Goal: Find specific page/section: Find specific page/section

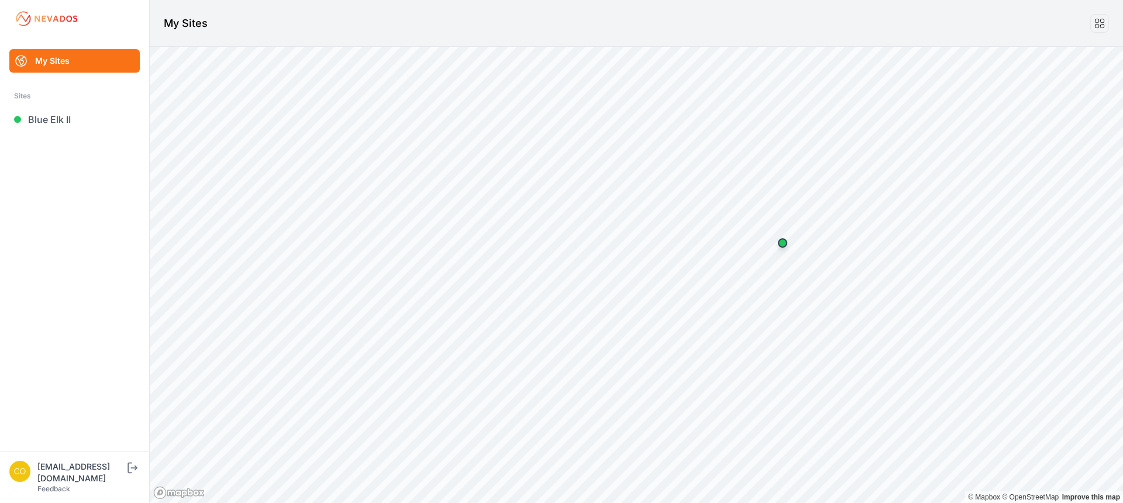
click at [62, 55] on link "My Sites" at bounding box center [74, 60] width 130 height 23
click at [66, 19] on img at bounding box center [47, 18] width 66 height 19
click at [181, 28] on h1 "My Sites" at bounding box center [186, 23] width 44 height 16
click at [132, 473] on icon "submit" at bounding box center [130, 467] width 5 height 11
click at [35, 119] on link "[GEOGRAPHIC_DATA]" at bounding box center [74, 119] width 130 height 23
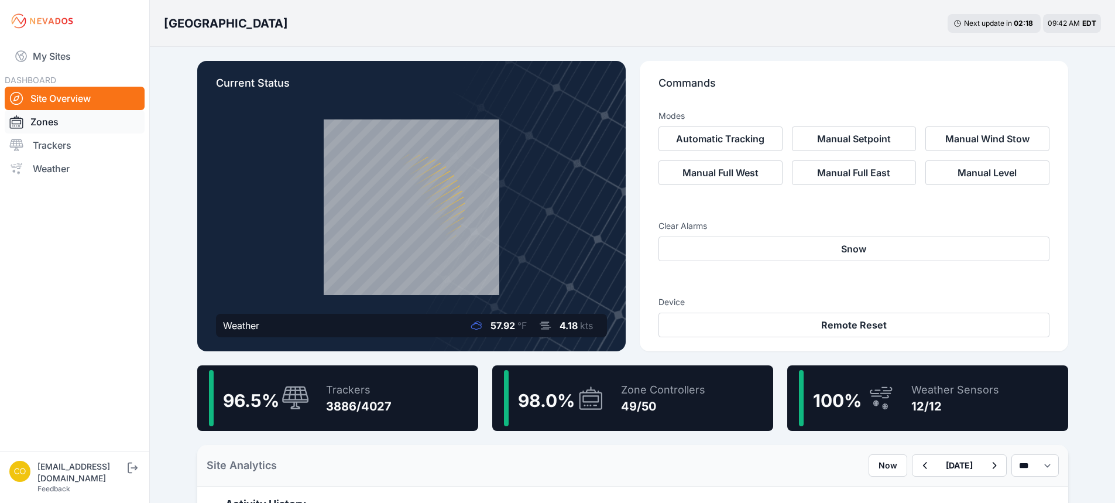
click at [55, 123] on link "Zones" at bounding box center [75, 121] width 140 height 23
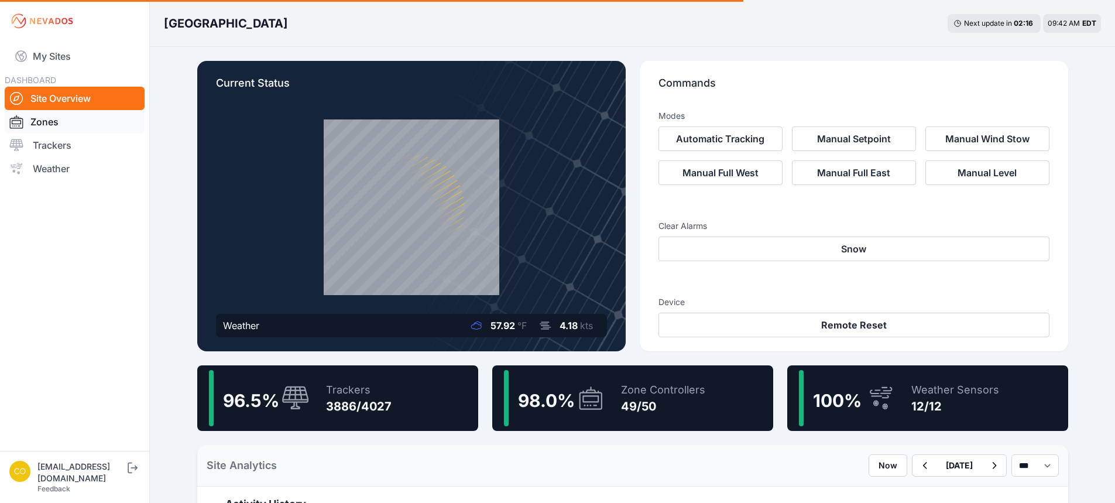
click at [54, 120] on link "Zones" at bounding box center [75, 121] width 140 height 23
click at [39, 152] on link "Trackers" at bounding box center [75, 144] width 140 height 23
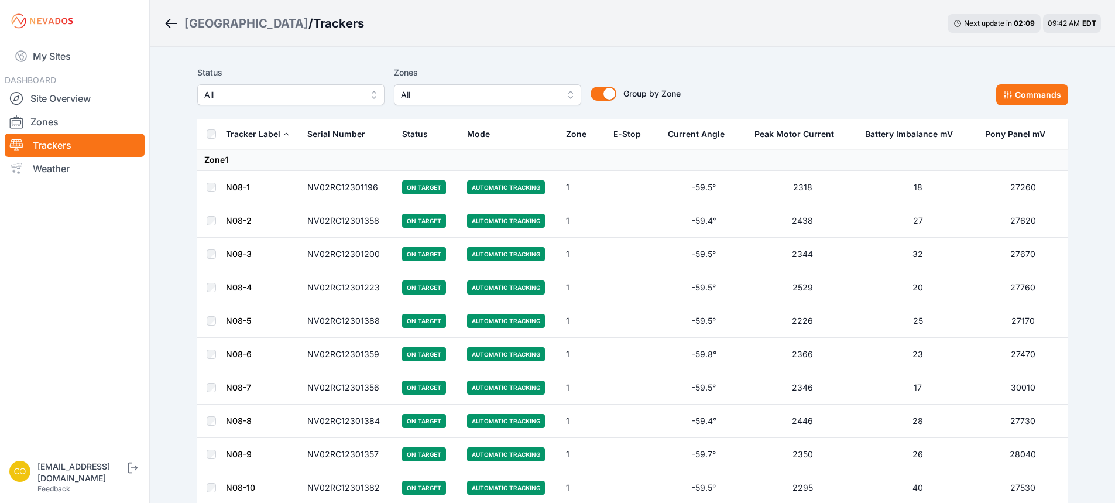
click at [450, 97] on span "All" at bounding box center [479, 95] width 157 height 14
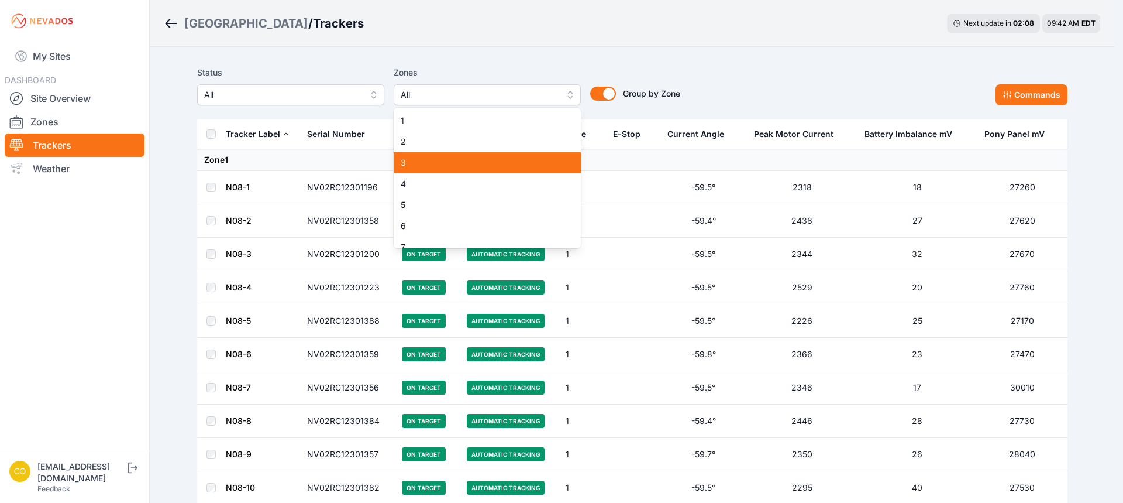
click at [414, 172] on div "3" at bounding box center [487, 162] width 187 height 21
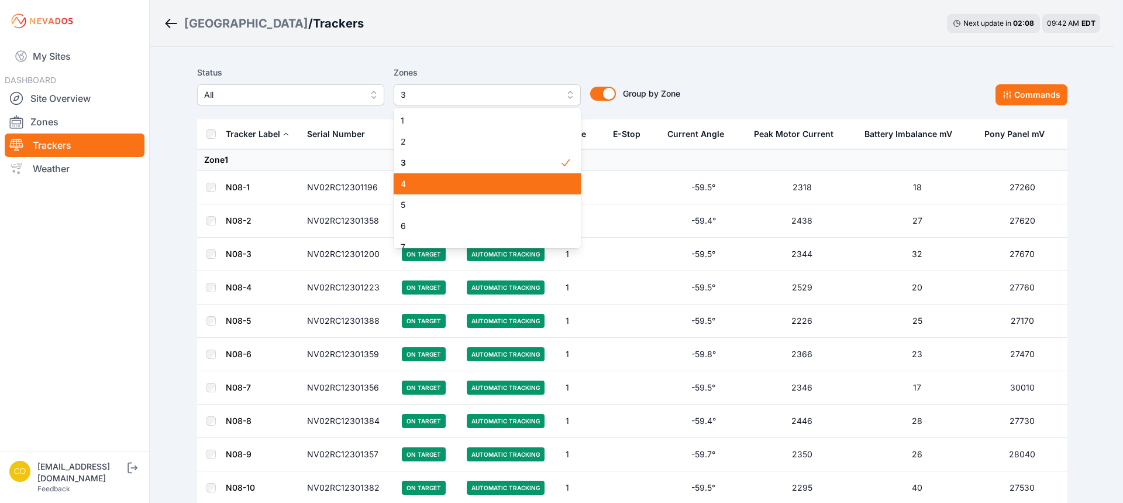
click at [411, 183] on span "4" at bounding box center [480, 184] width 159 height 12
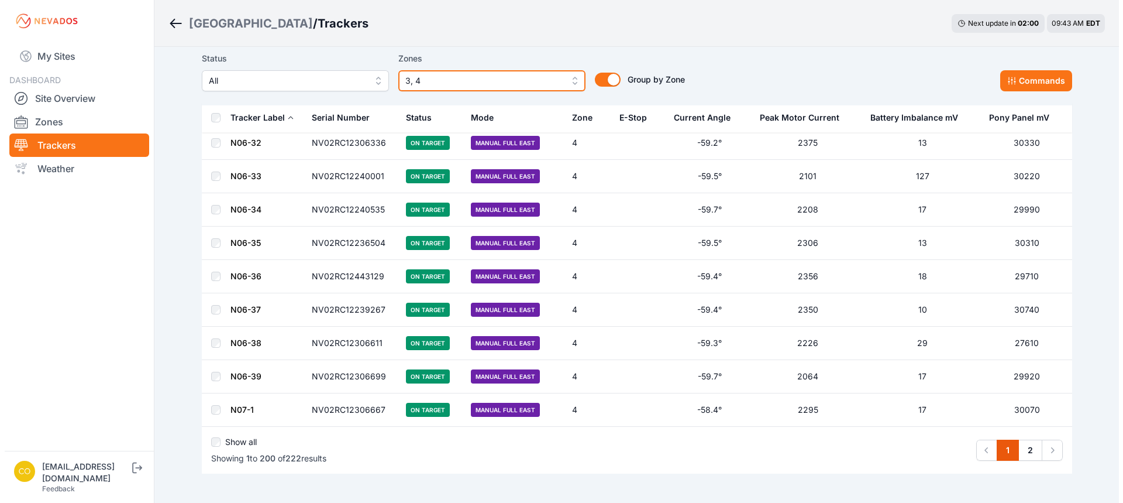
scroll to position [6494, 0]
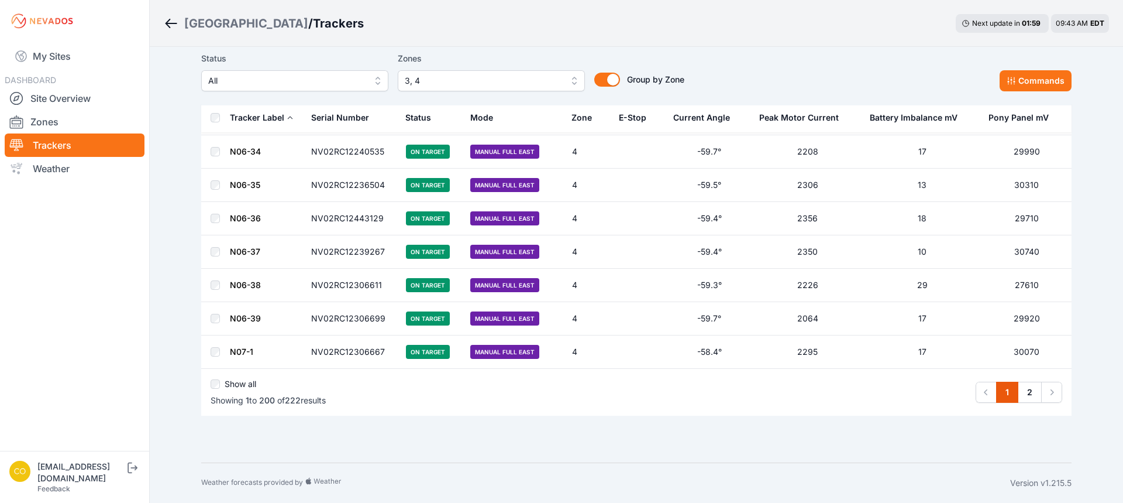
click at [425, 83] on span "3, 4" at bounding box center [483, 81] width 157 height 14
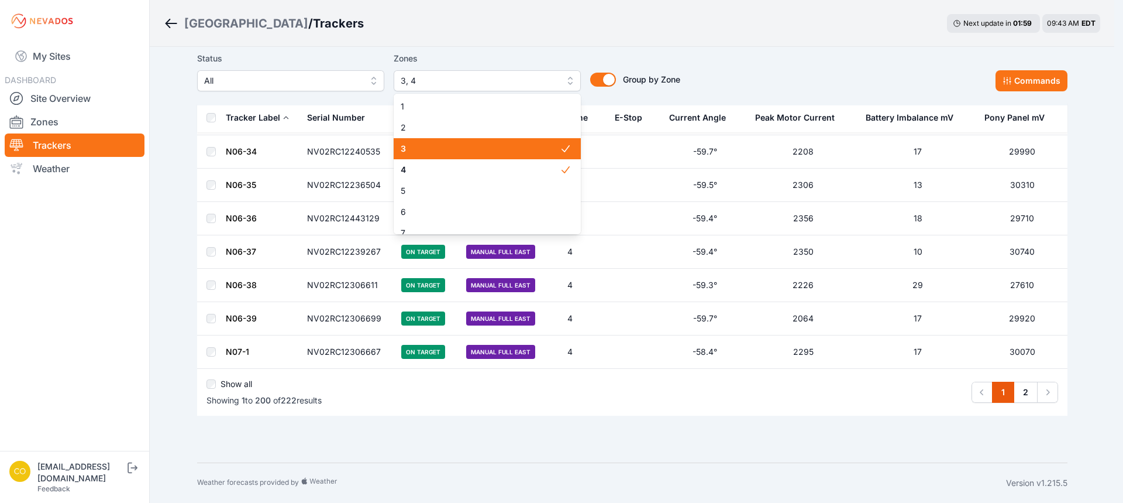
click at [416, 146] on span "3" at bounding box center [480, 149] width 159 height 12
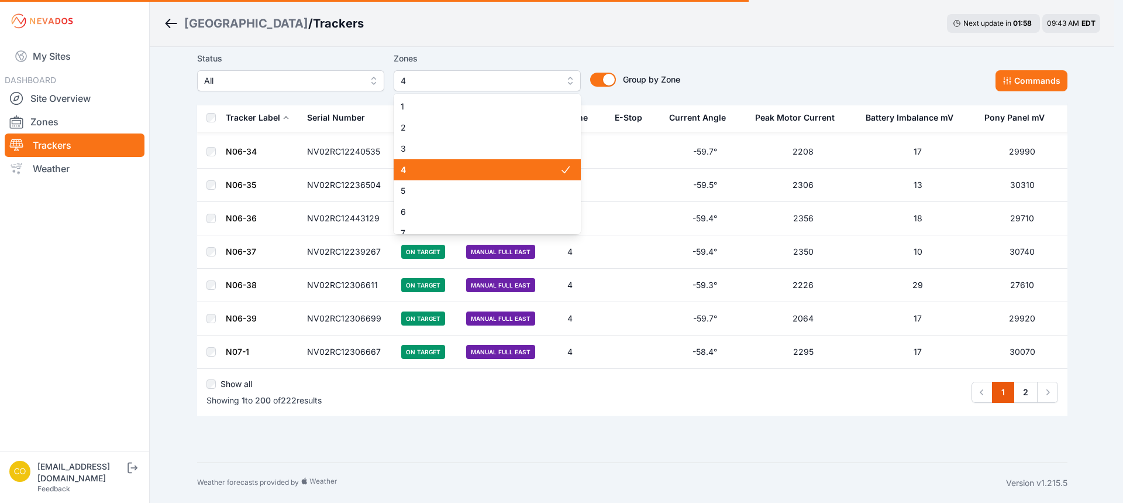
click at [413, 163] on div "4" at bounding box center [487, 169] width 187 height 21
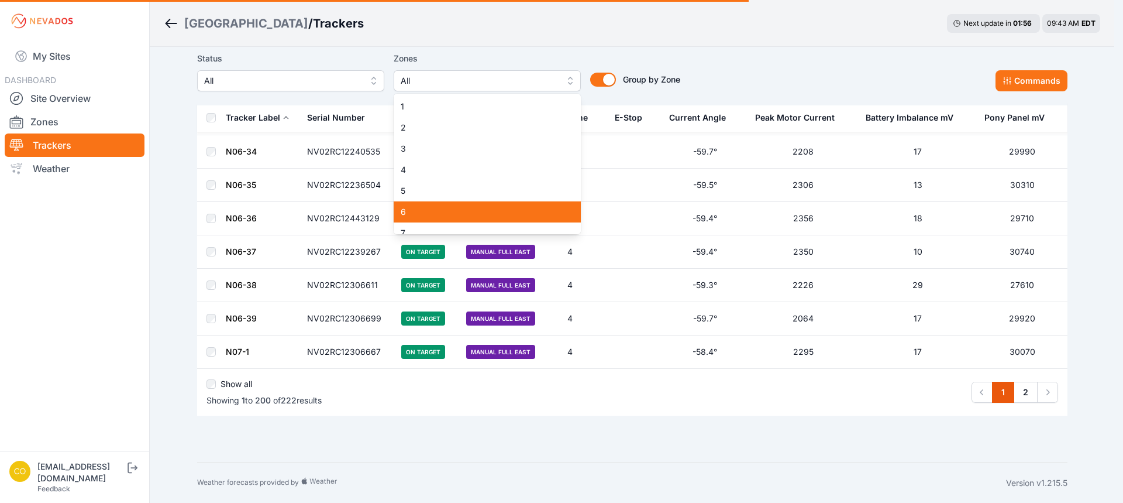
click at [413, 197] on span "5" at bounding box center [480, 191] width 159 height 12
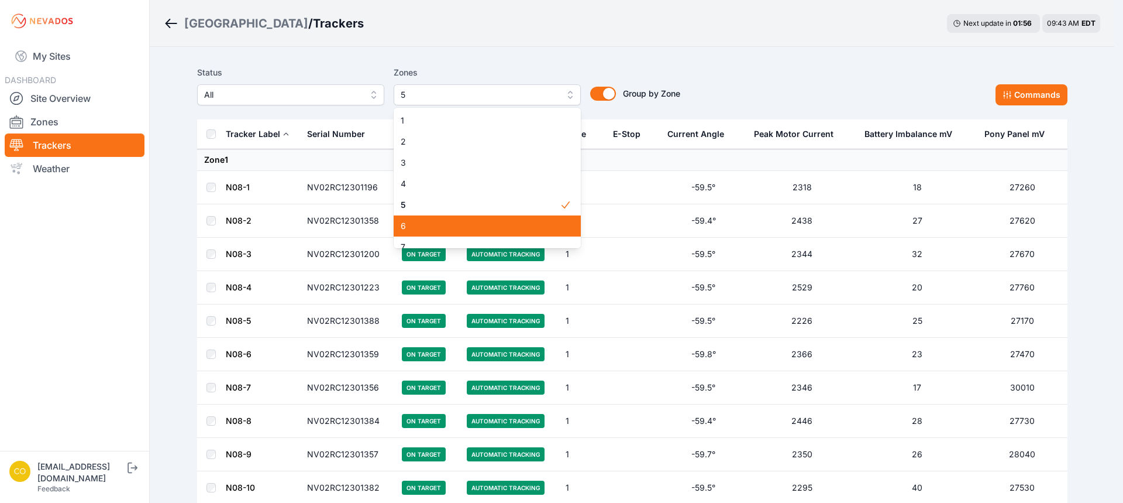
click at [407, 219] on div "6" at bounding box center [487, 225] width 187 height 21
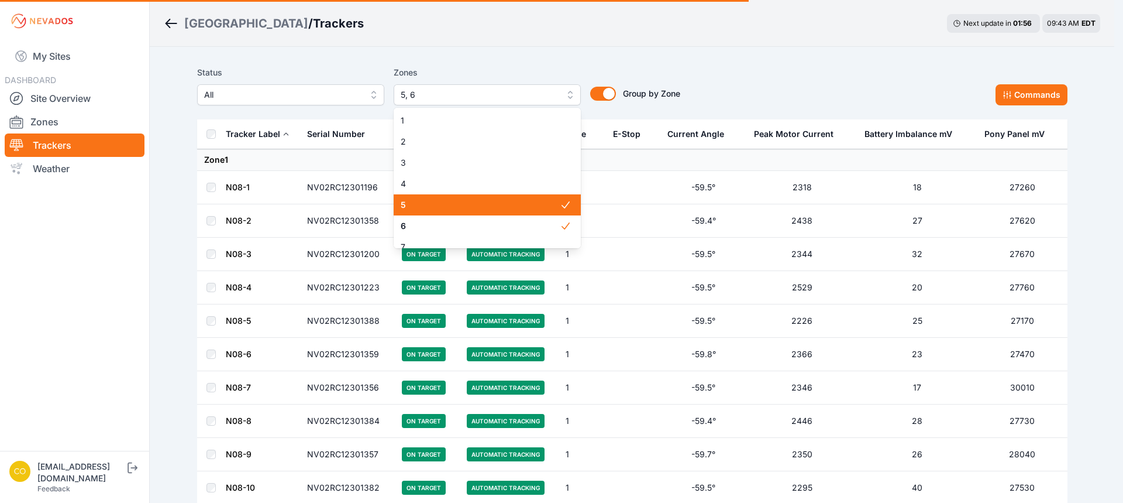
click at [410, 205] on span "5" at bounding box center [480, 205] width 159 height 12
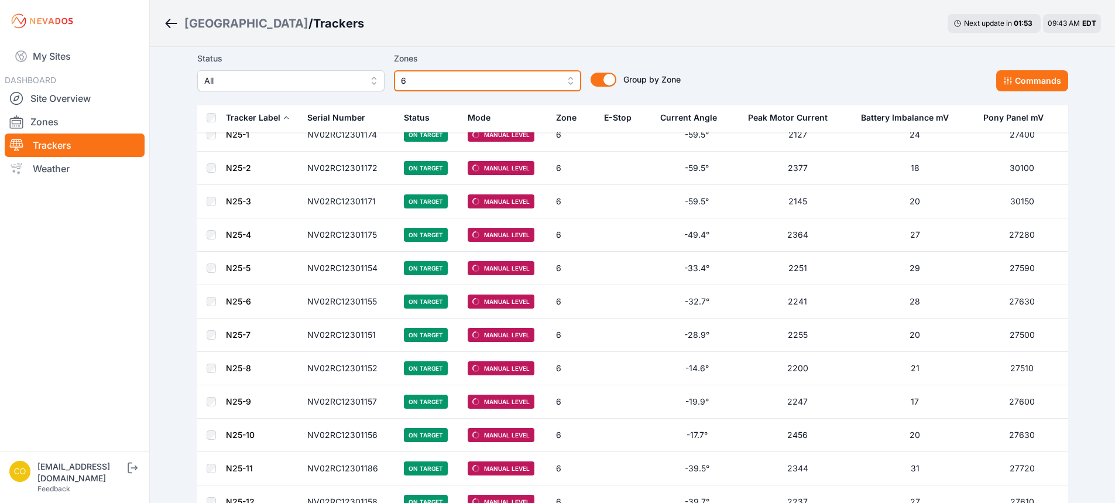
scroll to position [1404, 0]
